Goal: Transaction & Acquisition: Purchase product/service

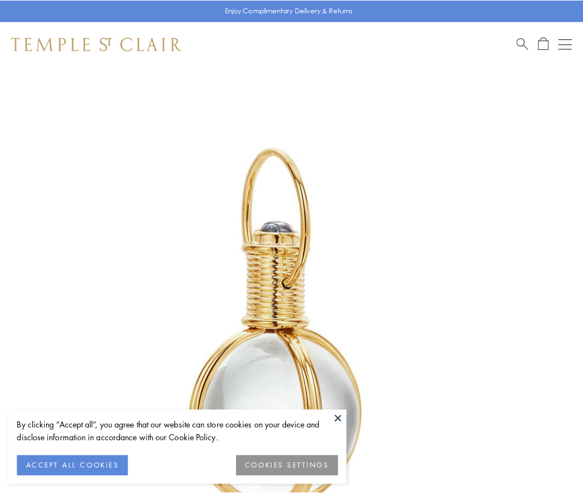
scroll to position [290, 0]
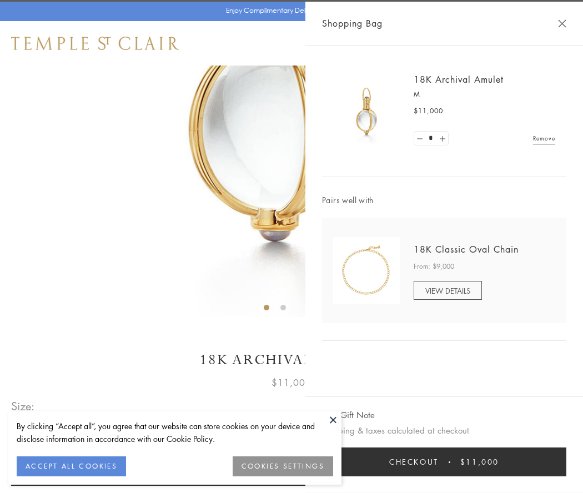
click at [444, 462] on button "Checkout $11,000" at bounding box center [444, 462] width 244 height 29
